Goal: Find specific page/section: Find specific page/section

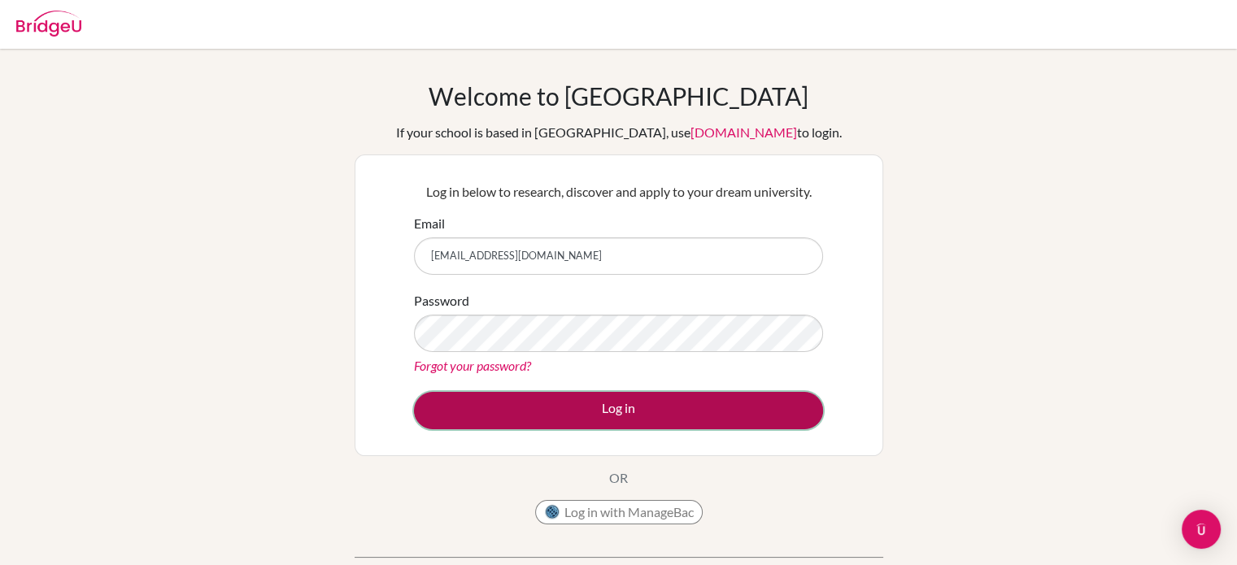
click at [612, 403] on button "Log in" at bounding box center [618, 410] width 409 height 37
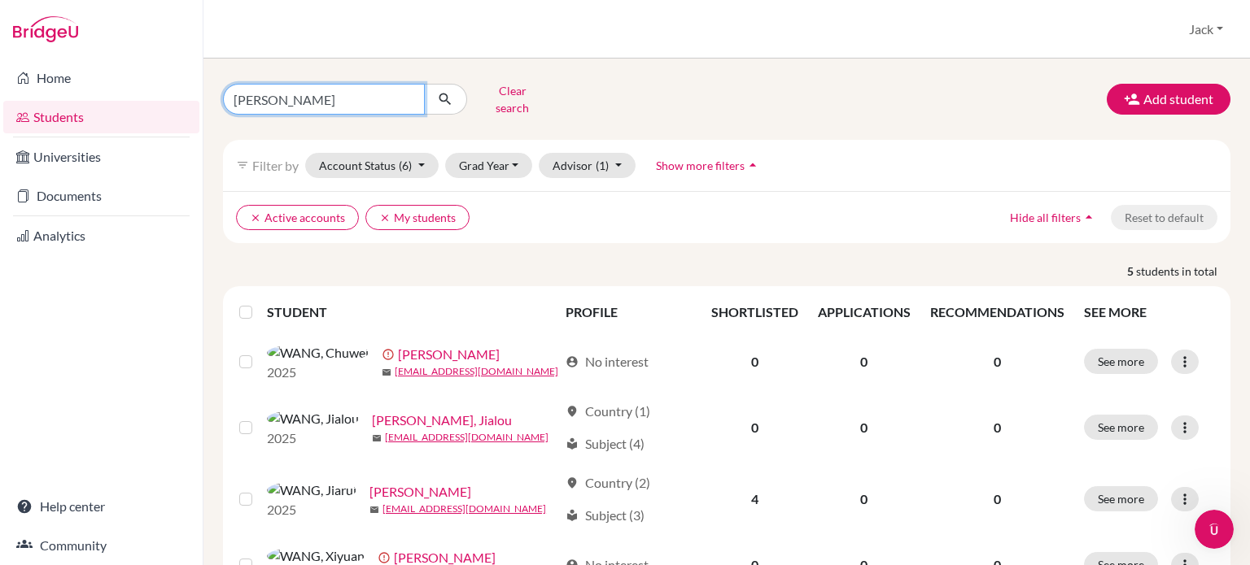
drag, startPoint x: 276, startPoint y: 93, endPoint x: 247, endPoint y: 90, distance: 28.6
click at [246, 97] on input "[PERSON_NAME]" at bounding box center [324, 99] width 202 height 31
click at [290, 97] on input "[PERSON_NAME]" at bounding box center [324, 99] width 202 height 31
drag, startPoint x: 272, startPoint y: 94, endPoint x: 225, endPoint y: 100, distance: 47.6
click at [225, 100] on input "[PERSON_NAME]" at bounding box center [324, 99] width 202 height 31
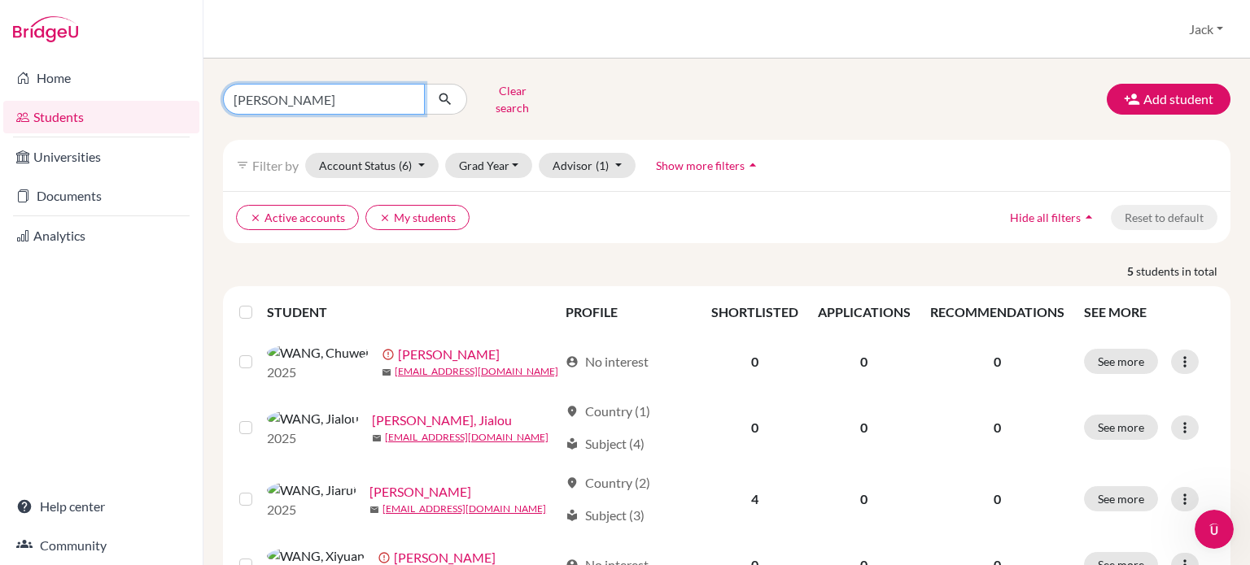
type input "[PERSON_NAME]"
click at [448, 91] on icon "submit" at bounding box center [445, 99] width 16 height 16
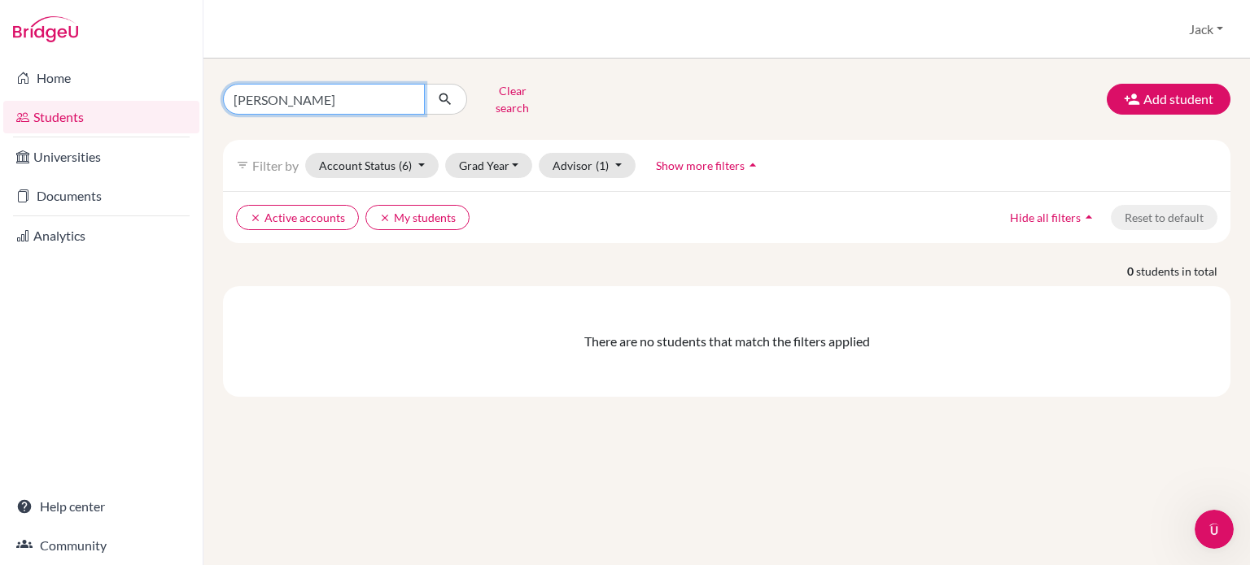
drag, startPoint x: 283, startPoint y: 99, endPoint x: 209, endPoint y: 82, distance: 76.0
click at [209, 82] on div "[PERSON_NAME] search Add student filter_list Filter by Account Status (6) Activ…" at bounding box center [726, 312] width 1046 height 507
type input "[PERSON_NAME]"
click at [448, 92] on icon "submit" at bounding box center [445, 99] width 16 height 16
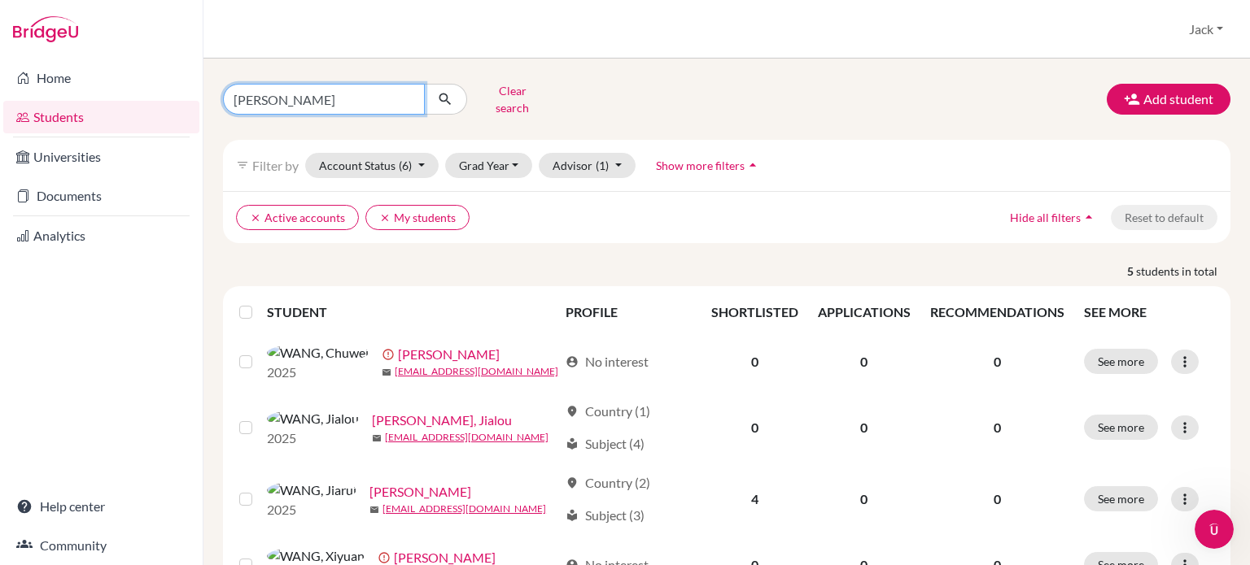
drag, startPoint x: 271, startPoint y: 94, endPoint x: 228, endPoint y: 102, distance: 43.9
click at [228, 102] on input "[PERSON_NAME]" at bounding box center [324, 99] width 202 height 31
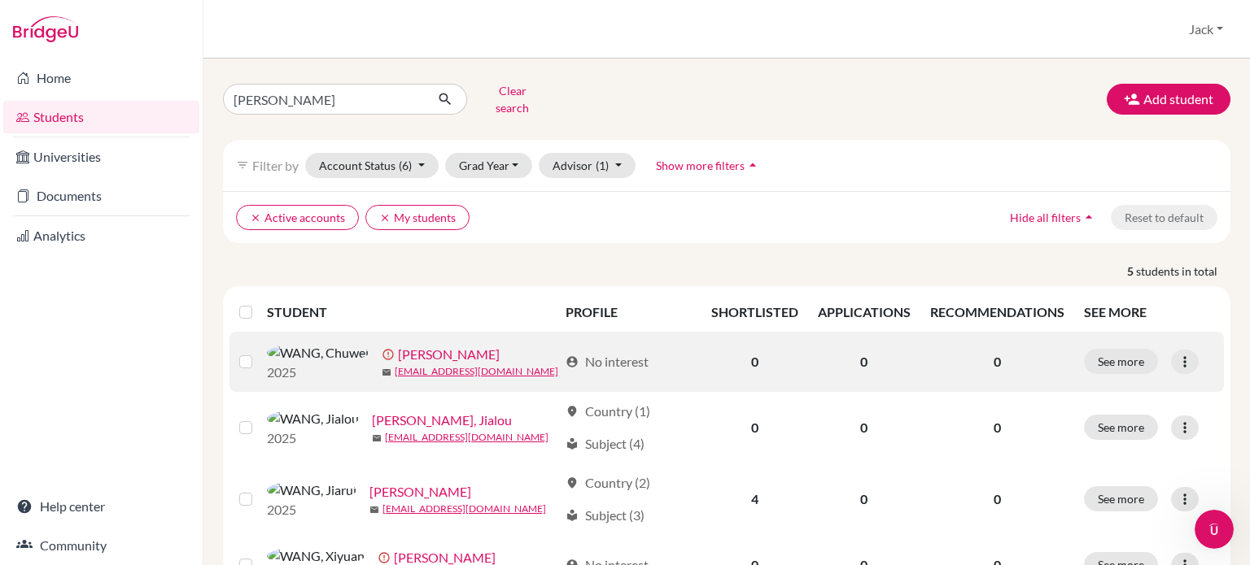
click at [398, 351] on link "[PERSON_NAME]" at bounding box center [449, 355] width 102 height 20
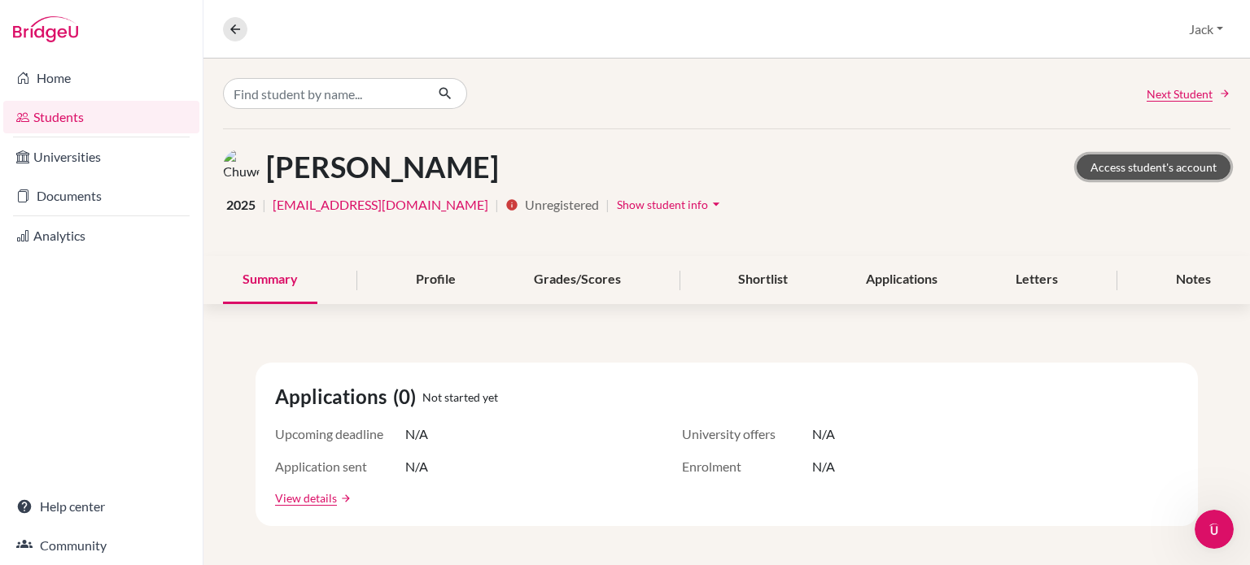
click at [1137, 171] on link "Access student's account" at bounding box center [1153, 167] width 154 height 25
